Goal: Task Accomplishment & Management: Manage account settings

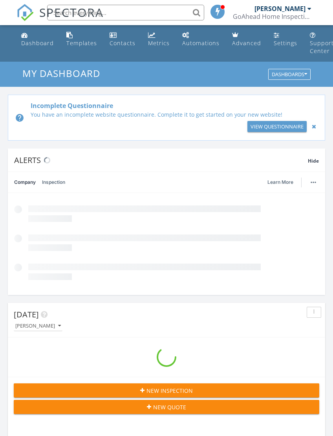
scroll to position [1345, 334]
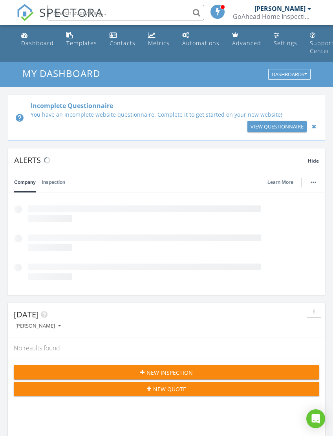
click at [79, 43] on div "Templates" at bounding box center [81, 42] width 31 height 7
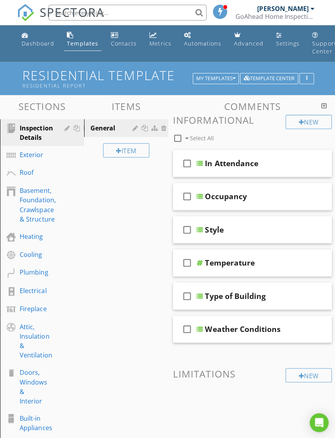
click at [269, 79] on div "Template Center" at bounding box center [268, 78] width 51 height 6
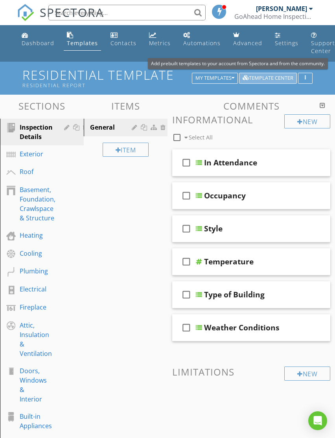
click at [271, 77] on div "Template Center" at bounding box center [268, 78] width 51 height 6
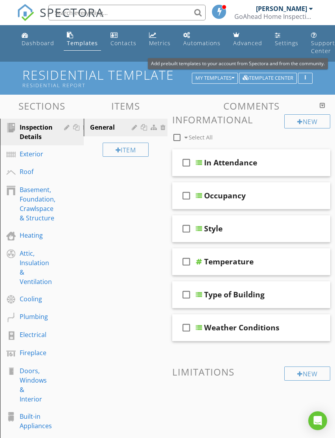
click at [11, 298] on div at bounding box center [10, 299] width 9 height 9
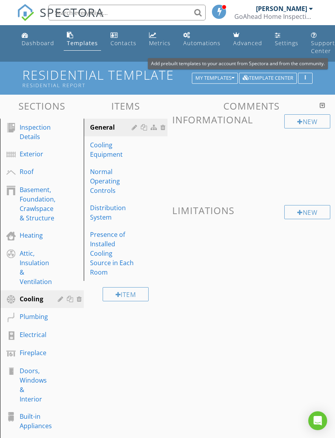
click at [77, 36] on link "Templates" at bounding box center [82, 39] width 37 height 22
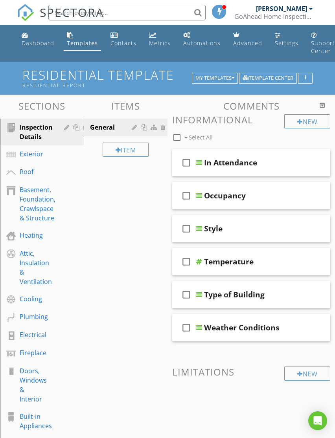
click at [275, 73] on h1 "Residential Template Residential Report" at bounding box center [167, 78] width 290 height 20
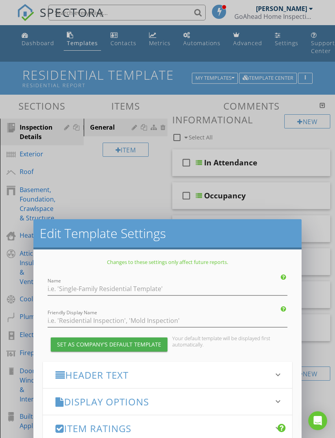
type input "Residential Template"
type input "Residential Report"
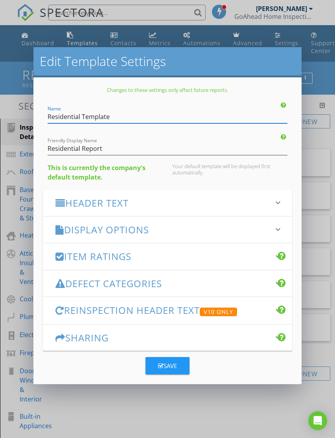
click at [122, 118] on input "Residential Template" at bounding box center [168, 116] width 240 height 13
type input "Residential"
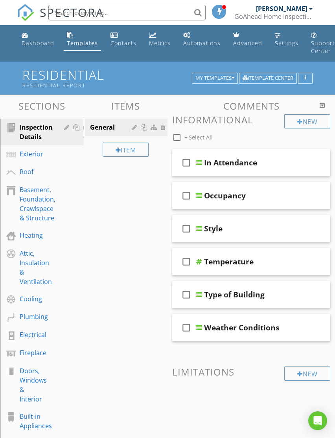
click at [316, 12] on div "Edit Template Settings Changes to these settings only affect future reports. Na…" at bounding box center [167, 219] width 335 height 438
click at [266, 75] on div "Template Center" at bounding box center [268, 78] width 51 height 6
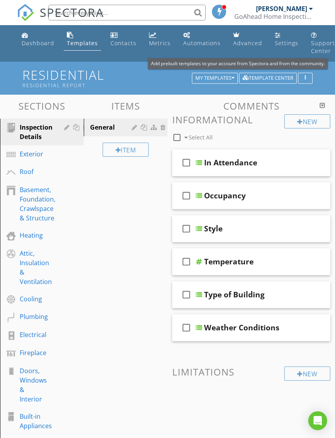
click at [76, 42] on div "Templates" at bounding box center [82, 42] width 31 height 7
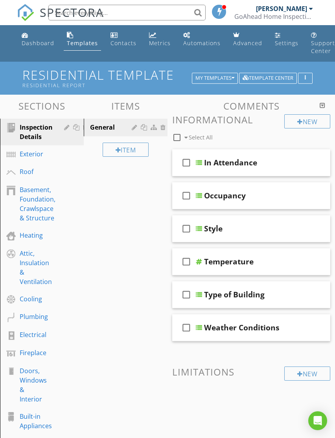
click at [211, 80] on div "My Templates" at bounding box center [214, 78] width 39 height 6
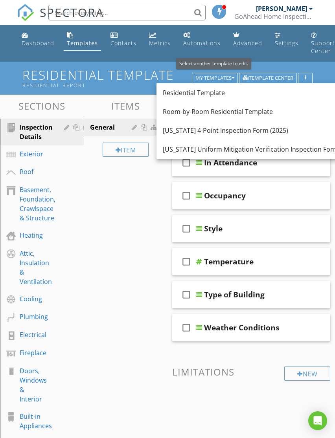
click at [214, 90] on div "Residential Template" at bounding box center [251, 92] width 176 height 9
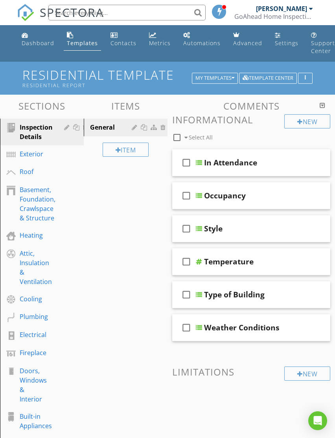
click at [214, 77] on div "My Templates" at bounding box center [214, 78] width 39 height 6
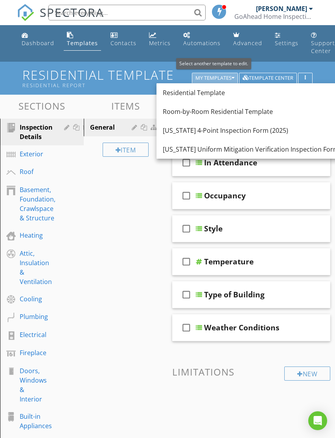
click at [211, 76] on div "My Templates" at bounding box center [214, 78] width 39 height 6
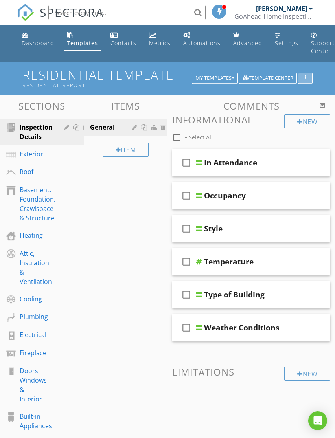
click at [304, 75] on button "button" at bounding box center [305, 78] width 15 height 11
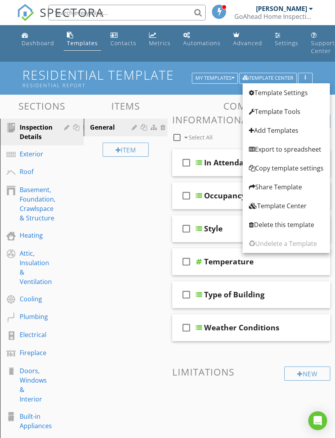
click at [288, 132] on div "Add Templates" at bounding box center [286, 130] width 75 height 9
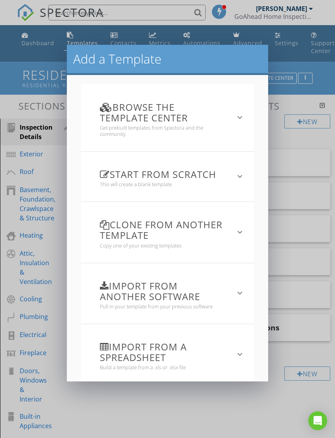
click at [238, 120] on icon "keyboard_arrow_down" at bounding box center [239, 117] width 9 height 9
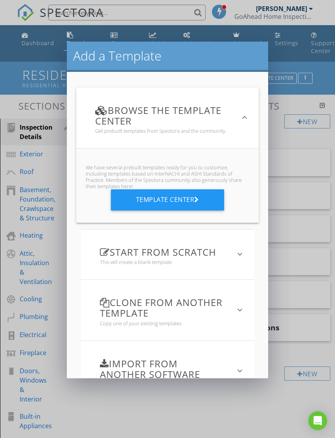
click at [202, 196] on div "Template Center" at bounding box center [167, 199] width 113 height 21
click at [194, 202] on div "Template Center" at bounding box center [167, 199] width 113 height 21
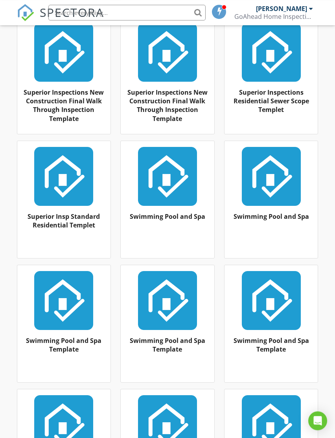
scroll to position [14148, 0]
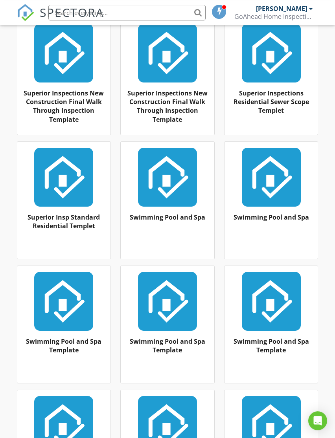
click at [173, 187] on div at bounding box center [168, 177] width 82 height 59
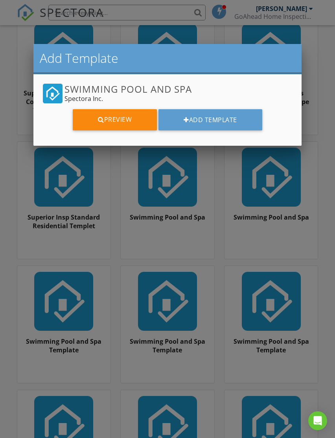
click at [132, 117] on link "Preview" at bounding box center [115, 119] width 84 height 21
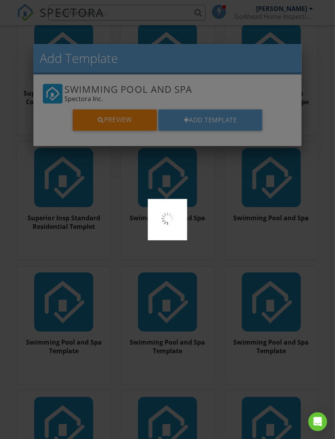
scroll to position [14131, 0]
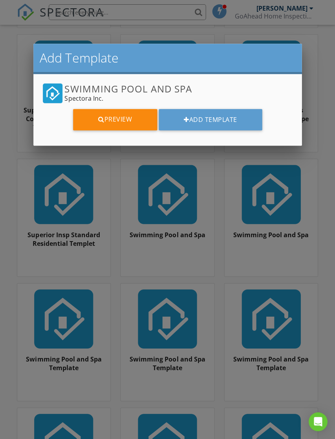
click at [125, 118] on link "Preview" at bounding box center [115, 119] width 84 height 21
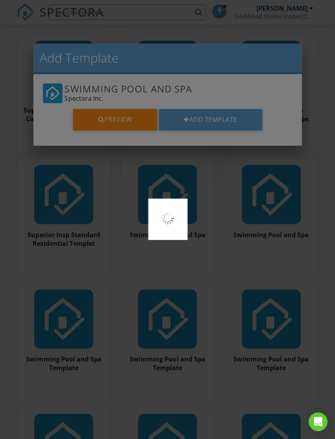
scroll to position [14114, 0]
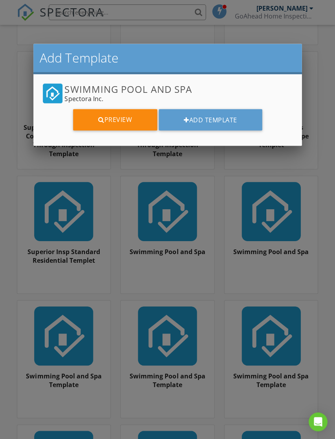
click at [271, 203] on div at bounding box center [167, 235] width 335 height 548
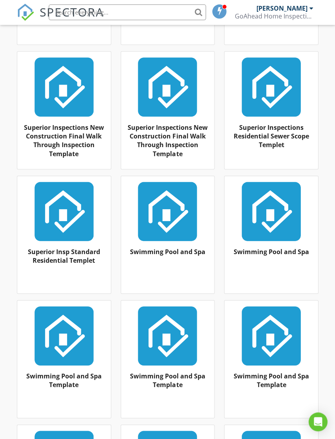
click at [269, 217] on div at bounding box center [271, 211] width 82 height 59
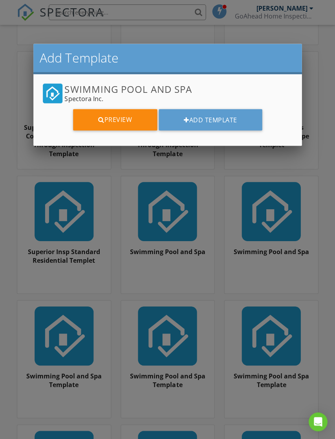
click at [129, 118] on link "Preview" at bounding box center [115, 119] width 84 height 21
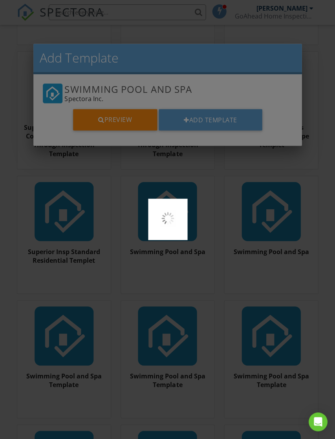
scroll to position [14097, 0]
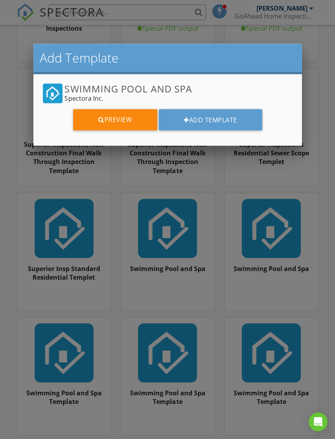
click at [177, 230] on div at bounding box center [167, 235] width 335 height 548
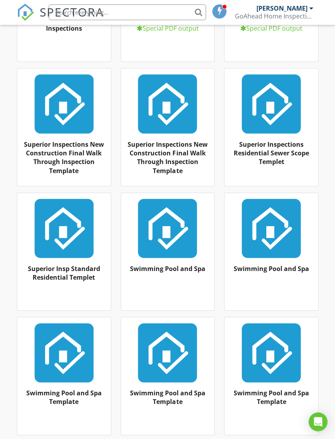
click at [178, 239] on div at bounding box center [168, 228] width 82 height 59
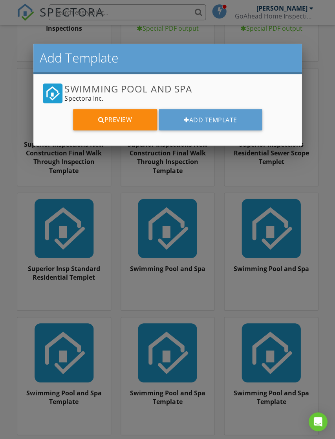
click at [80, 357] on div at bounding box center [167, 235] width 335 height 548
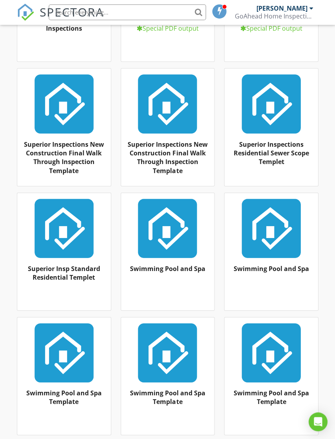
click at [68, 350] on div at bounding box center [64, 352] width 82 height 59
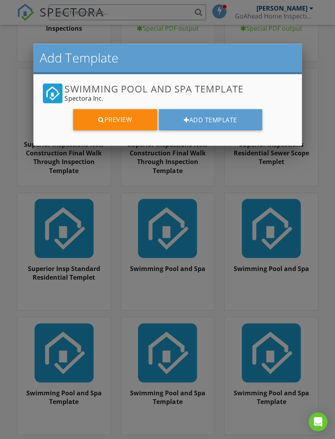
click at [129, 124] on link "Preview" at bounding box center [115, 119] width 84 height 21
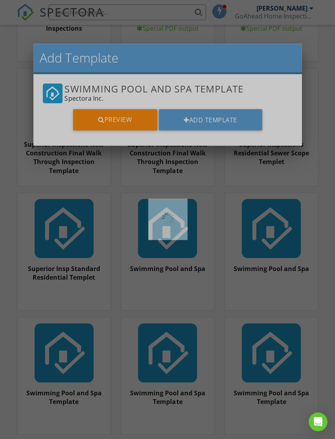
scroll to position [14080, 0]
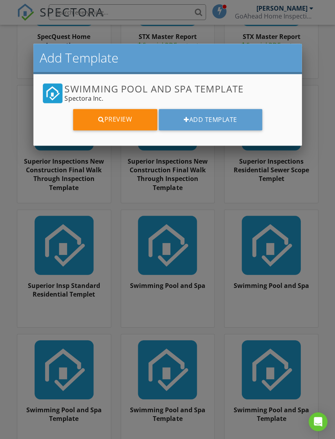
click at [220, 117] on button "Add Template" at bounding box center [211, 119] width 104 height 21
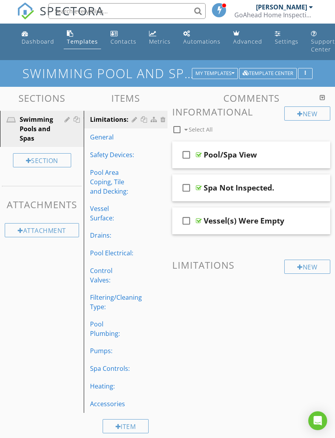
click at [106, 137] on div "General" at bounding box center [112, 136] width 44 height 9
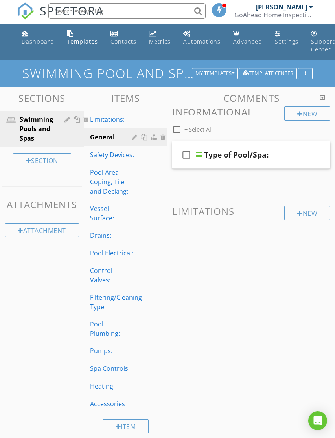
click at [107, 120] on div "Limitations:" at bounding box center [112, 119] width 44 height 9
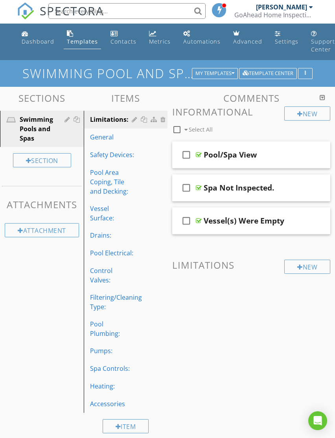
click at [230, 154] on div "Pool/Spa View" at bounding box center [230, 154] width 53 height 9
click at [186, 152] on icon "check_box_outline_blank" at bounding box center [186, 154] width 13 height 19
click at [204, 152] on div "Pool/Spa View" at bounding box center [230, 154] width 53 height 9
click at [192, 155] on icon "check_box" at bounding box center [186, 154] width 13 height 19
click at [187, 155] on icon "check_box_outline_blank" at bounding box center [186, 154] width 13 height 19
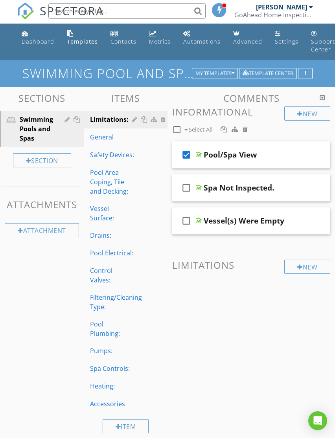
click at [189, 153] on icon "check_box" at bounding box center [186, 154] width 13 height 19
click at [103, 140] on div "General" at bounding box center [112, 136] width 44 height 9
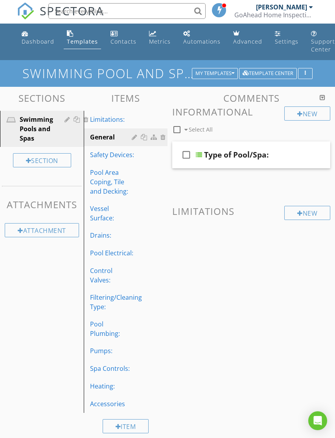
click at [195, 150] on div "check_box_outline_blank" at bounding box center [188, 154] width 16 height 19
click at [195, 155] on div "check_box" at bounding box center [188, 154] width 16 height 19
checkbox input "false"
click at [202, 155] on div at bounding box center [199, 155] width 6 height 6
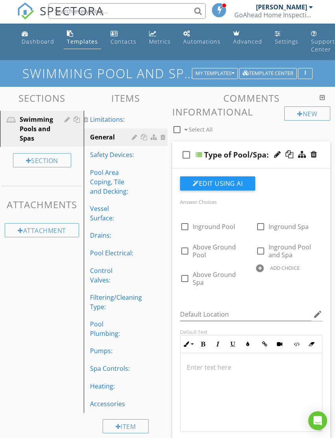
click at [112, 157] on div "Safety Devices:" at bounding box center [112, 154] width 44 height 9
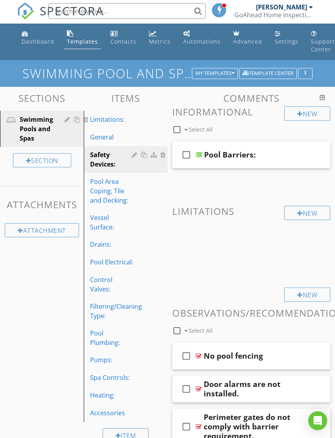
click at [195, 151] on div "check_box_outline_blank" at bounding box center [188, 154] width 16 height 19
click at [205, 155] on div "Pool Barriers:" at bounding box center [230, 154] width 52 height 9
click at [202, 157] on div at bounding box center [199, 155] width 6 height 6
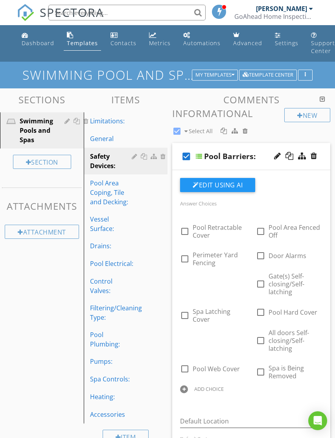
click at [204, 157] on div "Pool Barriers:" at bounding box center [230, 156] width 52 height 9
click at [195, 152] on div "check_box" at bounding box center [188, 156] width 16 height 19
checkbox input "false"
click at [201, 153] on div at bounding box center [199, 156] width 6 height 6
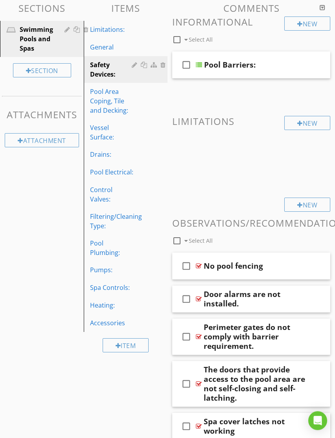
scroll to position [99, 0]
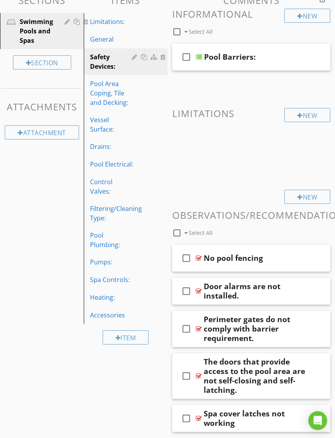
click at [102, 96] on div "Pool Area Coping, Tile and Decking:" at bounding box center [112, 93] width 44 height 28
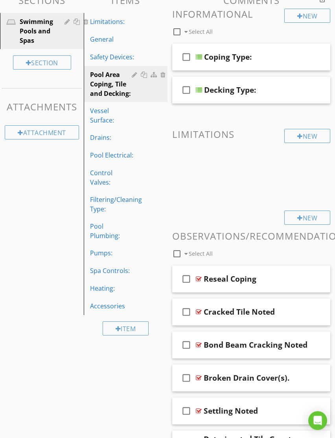
click at [204, 58] on div "Coping Type:" at bounding box center [228, 56] width 48 height 9
click at [195, 54] on div "check_box_outline_blank" at bounding box center [188, 57] width 16 height 19
click at [195, 52] on div "check_box" at bounding box center [188, 57] width 16 height 19
click at [200, 56] on div at bounding box center [199, 57] width 6 height 6
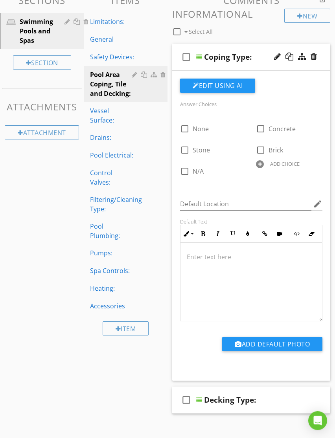
scroll to position [100, 0]
click at [201, 52] on div "check_box_outline_blank Coping Type:" at bounding box center [251, 56] width 158 height 27
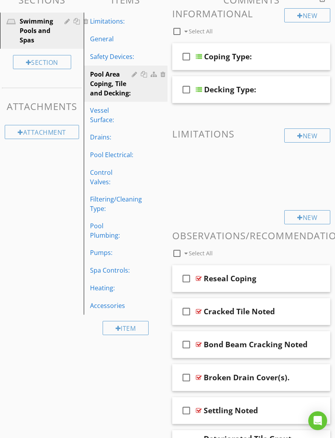
click at [201, 91] on div at bounding box center [199, 89] width 6 height 6
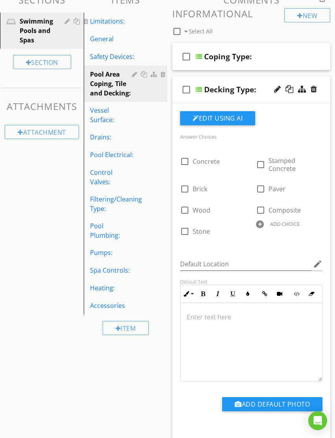
click at [195, 91] on div "check_box_outline_blank" at bounding box center [188, 89] width 16 height 19
click at [201, 91] on div at bounding box center [199, 89] width 6 height 6
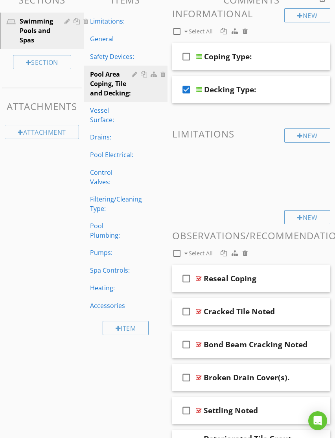
click at [187, 83] on icon "check_box" at bounding box center [186, 89] width 13 height 19
click at [118, 109] on div "Vessel Surface:" at bounding box center [112, 115] width 44 height 19
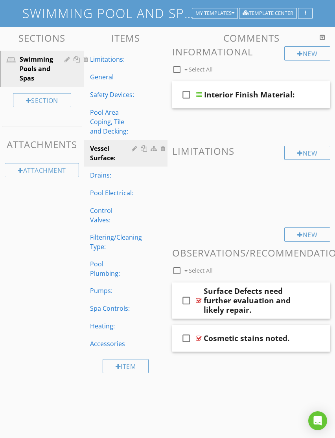
scroll to position [61, 0]
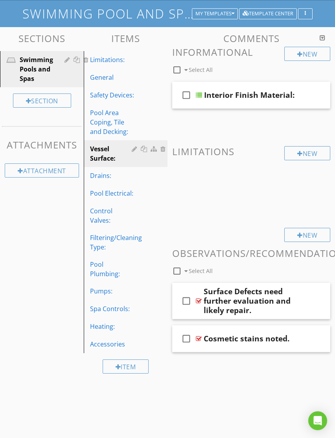
click at [104, 175] on div "Drains:" at bounding box center [112, 175] width 44 height 9
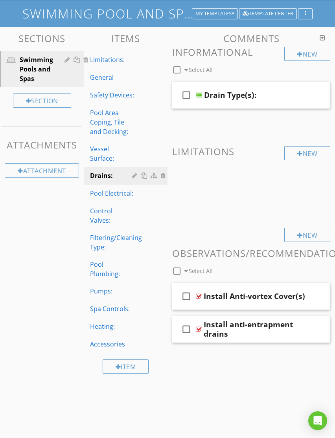
click at [110, 189] on div "Pool Electrical:" at bounding box center [112, 193] width 44 height 9
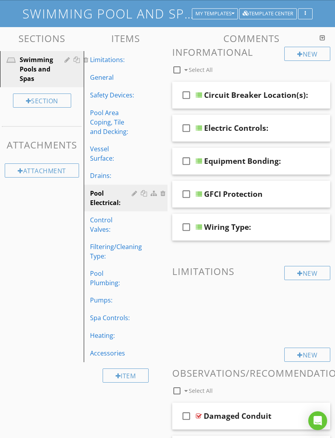
click at [112, 215] on div "Control Valves:" at bounding box center [112, 224] width 44 height 19
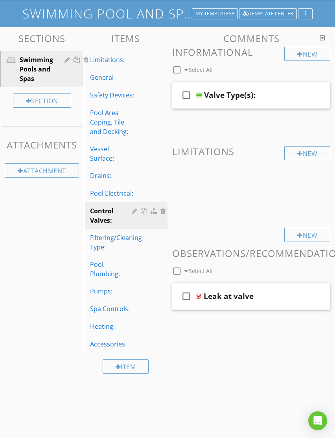
click at [100, 171] on div "Drains:" at bounding box center [112, 175] width 44 height 9
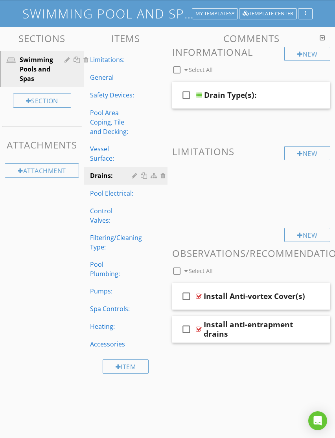
click at [195, 89] on div "check_box_outline_blank" at bounding box center [188, 95] width 16 height 19
click at [202, 95] on div "check_box Drain Type(s):" at bounding box center [251, 95] width 158 height 27
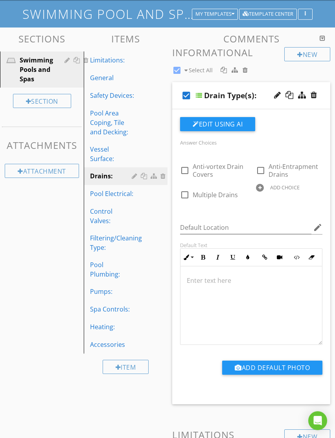
click at [186, 94] on icon "check_box" at bounding box center [186, 95] width 13 height 19
checkbox input "false"
click at [123, 189] on div "Pool Electrical:" at bounding box center [112, 193] width 44 height 9
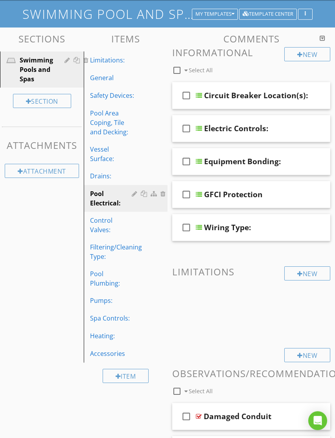
click at [201, 94] on div at bounding box center [199, 95] width 6 height 6
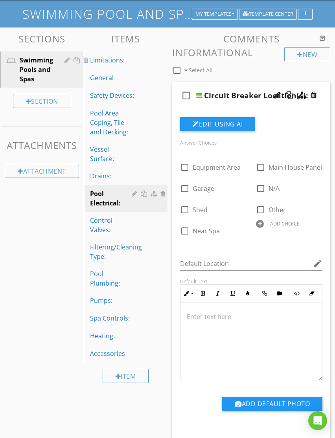
click at [201, 93] on div at bounding box center [199, 95] width 6 height 6
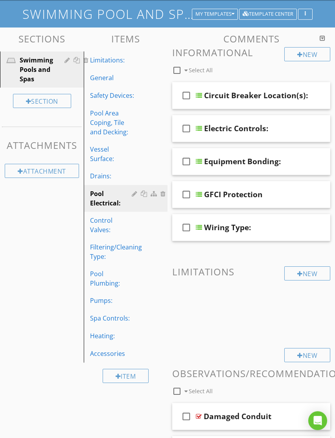
click at [195, 126] on div "check_box_outline_blank" at bounding box center [188, 128] width 16 height 19
click at [200, 127] on div at bounding box center [199, 128] width 6 height 6
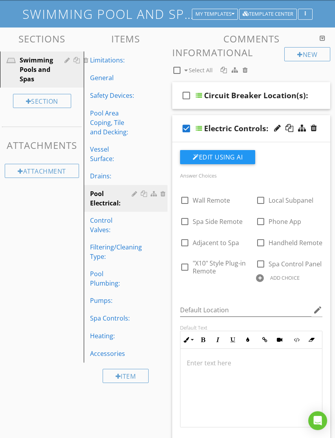
click at [184, 128] on icon "check_box" at bounding box center [186, 128] width 13 height 19
click at [201, 125] on div at bounding box center [199, 128] width 6 height 6
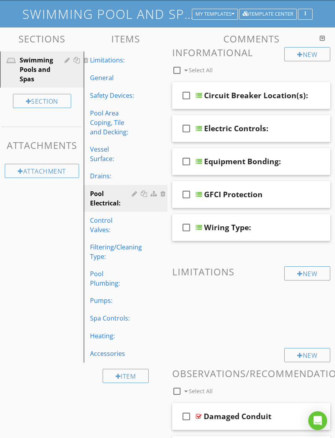
click at [195, 165] on div "check_box_outline_blank" at bounding box center [188, 161] width 16 height 19
click at [200, 160] on div at bounding box center [199, 161] width 6 height 6
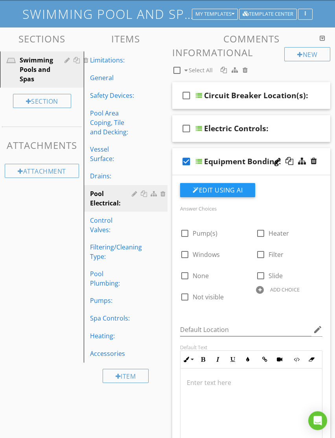
click at [185, 160] on icon "check_box" at bounding box center [186, 161] width 13 height 19
click at [195, 156] on div "check_box_outline_blank" at bounding box center [188, 161] width 16 height 19
click at [204, 158] on div "Equipment Bonding:" at bounding box center [242, 161] width 77 height 9
click at [205, 157] on input "Equipment Bonding:" at bounding box center [257, 162] width 107 height 13
click at [200, 159] on div at bounding box center [199, 161] width 6 height 6
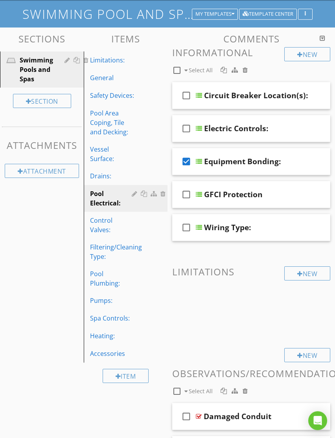
click at [195, 155] on div "check_box" at bounding box center [188, 161] width 16 height 19
click at [110, 216] on div "Control Valves:" at bounding box center [112, 225] width 44 height 19
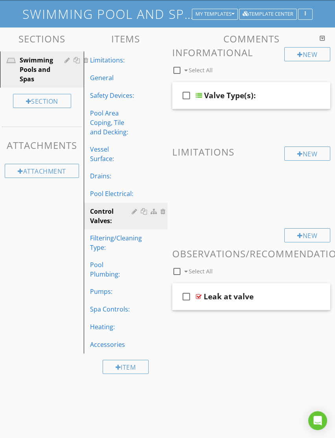
click at [201, 92] on div at bounding box center [199, 95] width 6 height 6
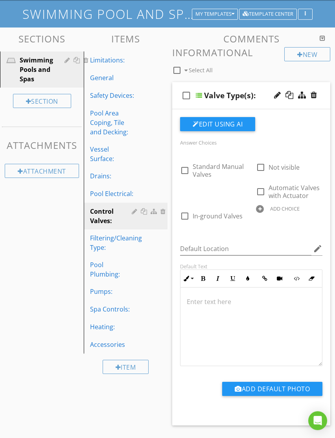
click at [106, 234] on div "Filtering/Cleaning Type:" at bounding box center [116, 243] width 52 height 19
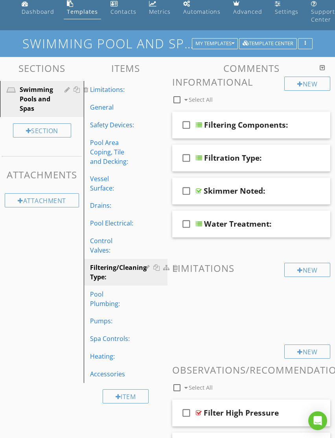
scroll to position [0, 0]
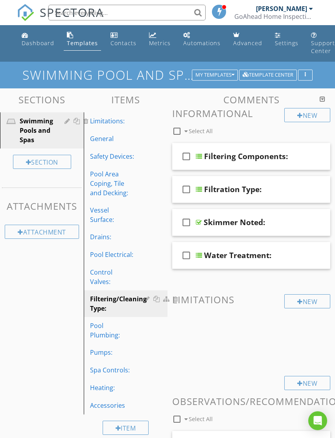
click at [280, 39] on div "Settings" at bounding box center [287, 42] width 24 height 7
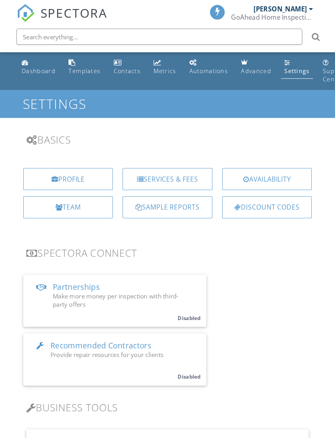
scroll to position [2, 0]
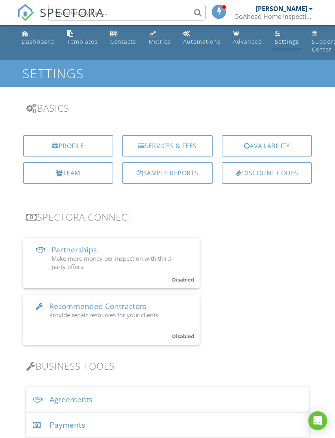
click at [176, 147] on div "Services & Fees" at bounding box center [167, 145] width 90 height 21
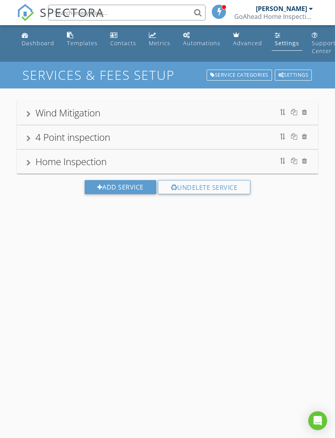
click at [96, 161] on div "Home Inspection" at bounding box center [70, 161] width 71 height 13
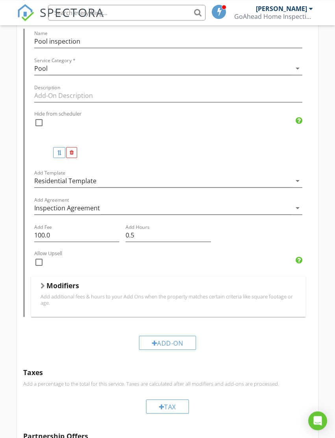
click at [293, 183] on icon "arrow_drop_down" at bounding box center [297, 180] width 9 height 9
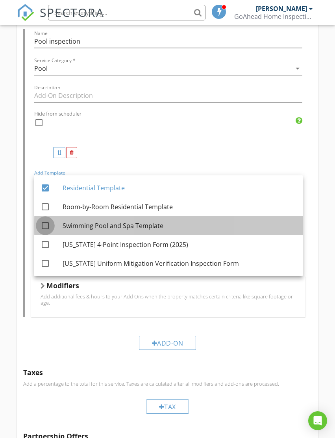
click at [46, 228] on div at bounding box center [45, 225] width 13 height 13
checkbox input "true"
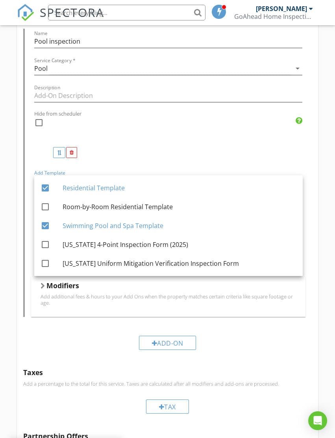
click at [267, 150] on div "Name Pool inspection Service Category * Pool arrow_drop_down Description Hide f…" at bounding box center [168, 99] width 274 height 140
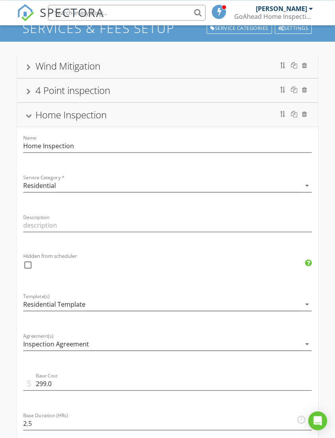
scroll to position [0, 0]
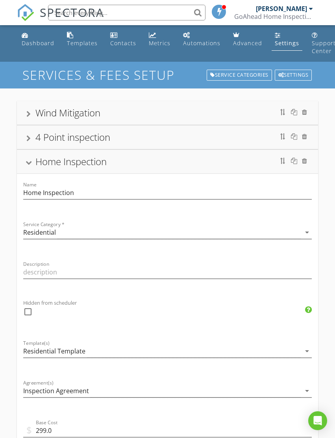
click at [161, 160] on div "Home Inspection" at bounding box center [167, 162] width 282 height 14
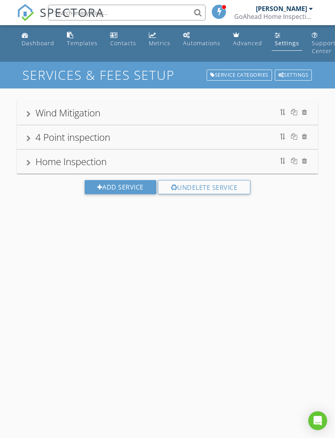
click at [121, 184] on div "Add Service" at bounding box center [121, 187] width 72 height 14
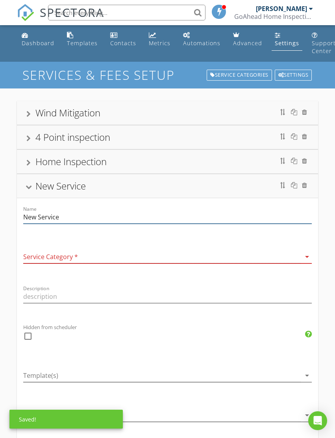
click at [64, 219] on input "New Service" at bounding box center [167, 217] width 289 height 13
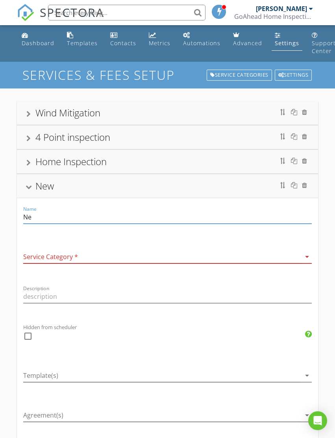
type input "N"
click at [59, 216] on input "Pool and spa inspection" at bounding box center [167, 217] width 289 height 13
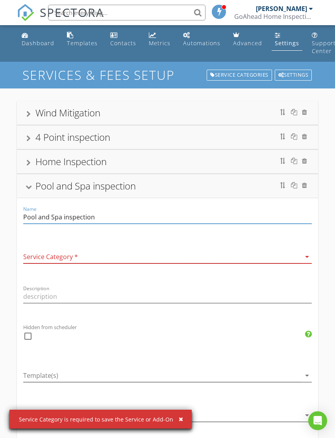
type input "Pool and Spa inspection"
click at [308, 260] on icon "arrow_drop_down" at bounding box center [306, 256] width 9 height 9
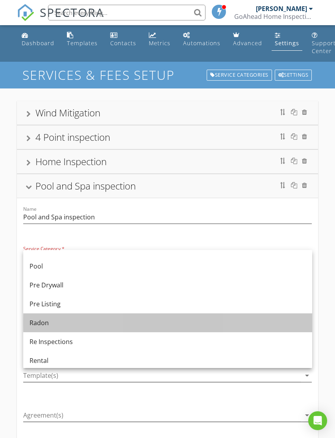
scroll to position [279, 0]
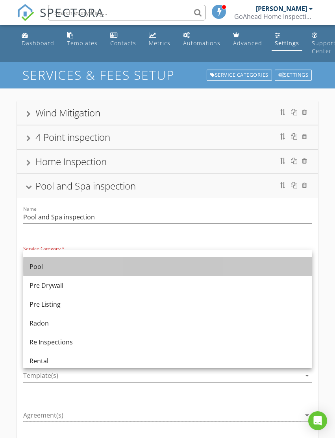
click at [41, 271] on div "Pool" at bounding box center [167, 266] width 276 height 9
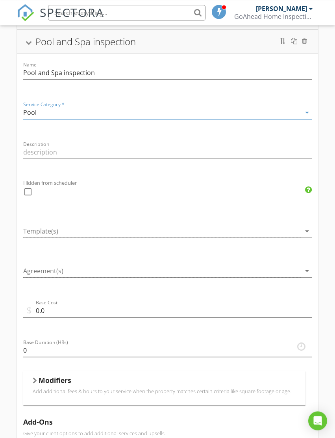
click at [307, 232] on icon "arrow_drop_down" at bounding box center [306, 230] width 9 height 9
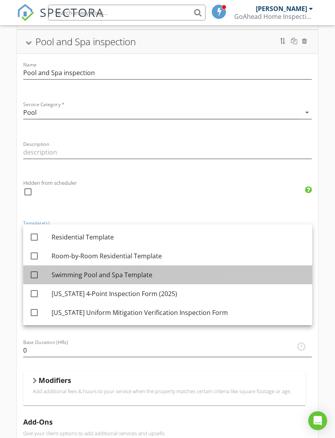
click at [127, 274] on div "Swimming Pool and Spa Template" at bounding box center [179, 274] width 254 height 9
checkbox input "true"
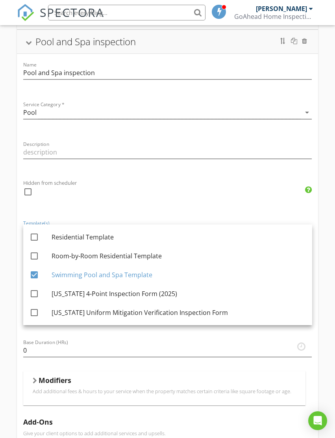
click at [325, 345] on div "Wind Mitigation 4 Point inspection Home Inspection Name Home Inspection Service…" at bounding box center [167, 289] width 335 height 690
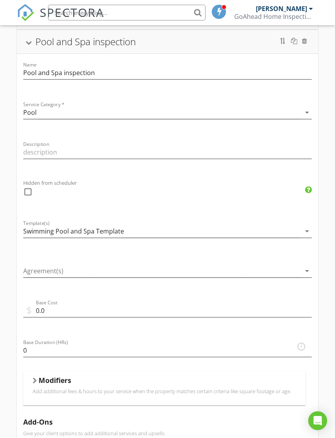
click at [302, 276] on div "Agreement(s) arrow_drop_down" at bounding box center [167, 271] width 289 height 13
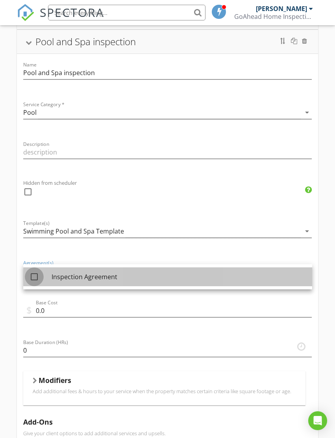
click at [33, 277] on div at bounding box center [34, 276] width 13 height 13
checkbox input "true"
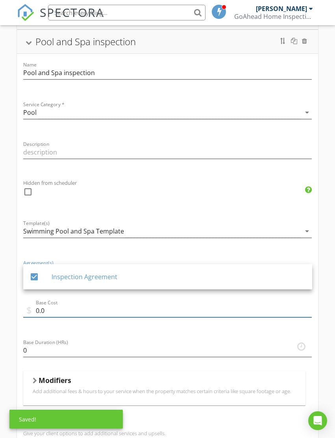
click at [68, 309] on input "0.0" at bounding box center [167, 310] width 289 height 13
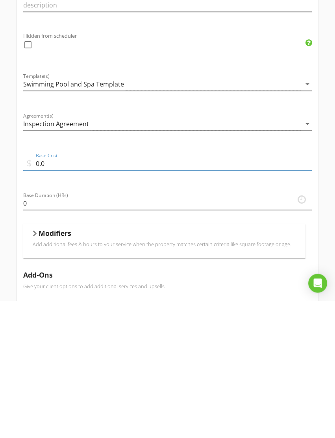
type input "0"
type input "100"
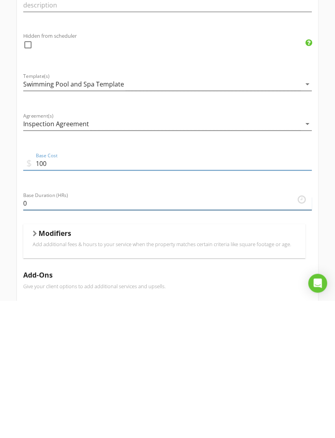
click at [253, 335] on input "0" at bounding box center [167, 341] width 289 height 13
click at [296, 335] on input "Base Duration (HRs)" at bounding box center [167, 341] width 289 height 13
type input "1"
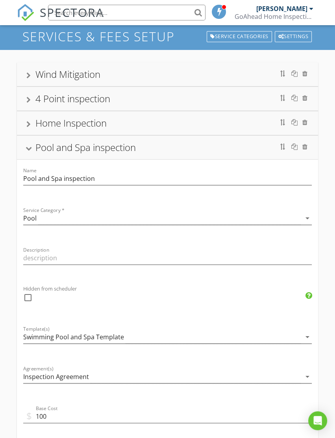
scroll to position [0, 0]
